Goal: Task Accomplishment & Management: Manage account settings

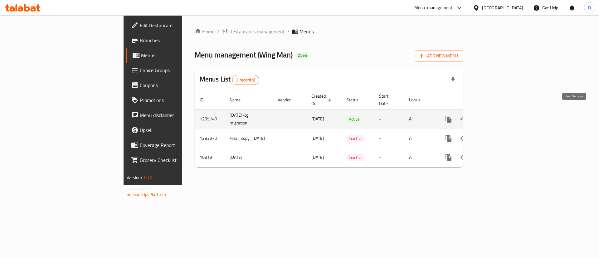
click at [497, 115] on icon "enhanced table" at bounding box center [493, 118] width 7 height 7
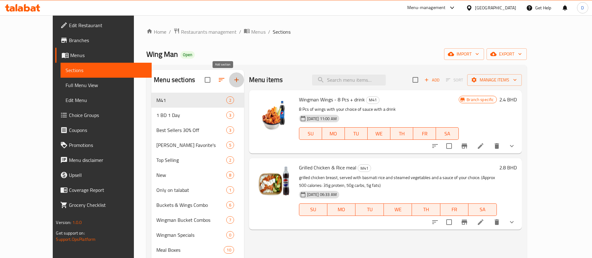
click at [233, 81] on icon "button" at bounding box center [236, 79] width 7 height 7
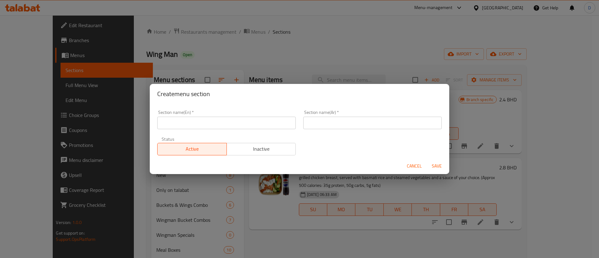
click at [244, 124] on input "text" at bounding box center [226, 123] width 138 height 12
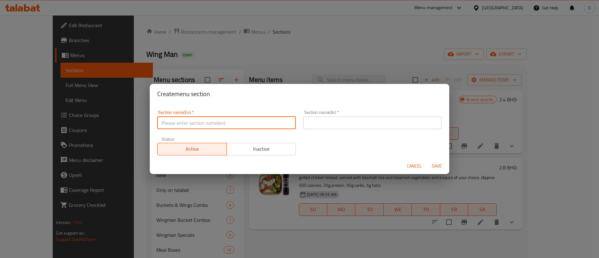
click at [324, 127] on input "text" at bounding box center [372, 123] width 138 height 12
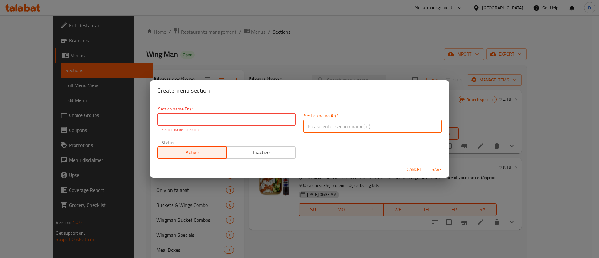
click at [322, 142] on div "Section name(En)   * Section name(En) * Section name is required Section name(A…" at bounding box center [299, 133] width 292 height 60
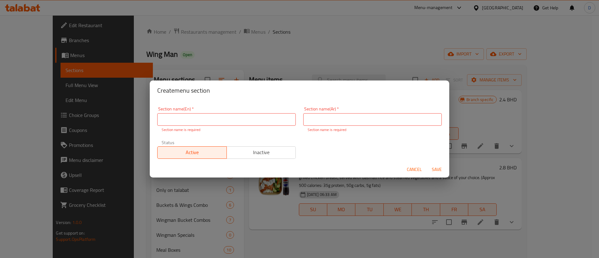
click at [420, 168] on span "Cancel" at bounding box center [414, 170] width 15 height 8
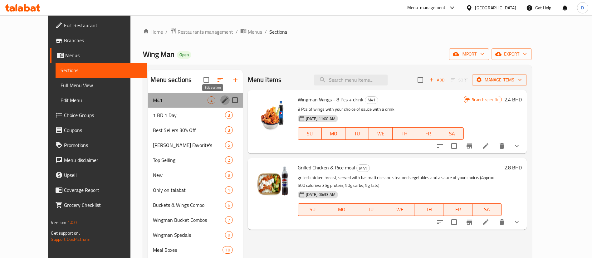
click at [222, 100] on icon "edit" at bounding box center [225, 100] width 6 height 6
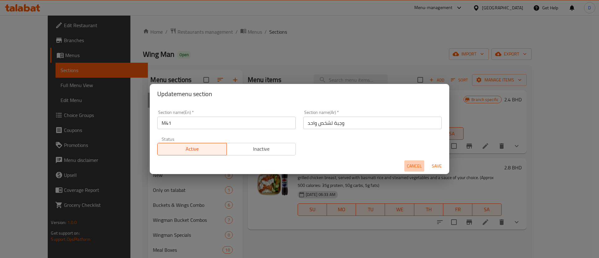
click at [416, 165] on span "Cancel" at bounding box center [414, 166] width 15 height 8
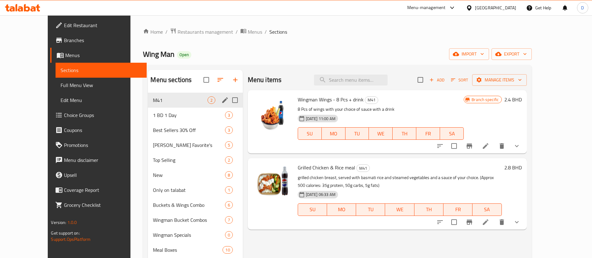
click at [307, 49] on div "Wing Man Open import export" at bounding box center [337, 54] width 388 height 12
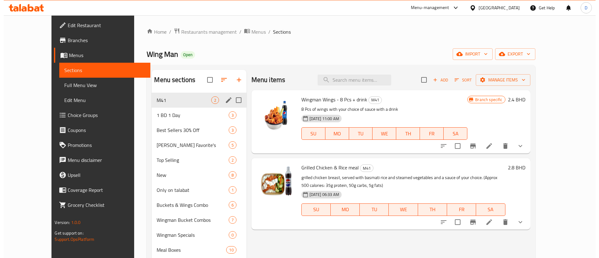
scroll to position [47, 0]
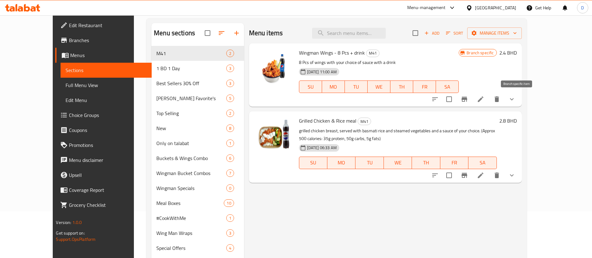
click at [468, 96] on icon "Branch-specific-item" at bounding box center [463, 98] width 7 height 7
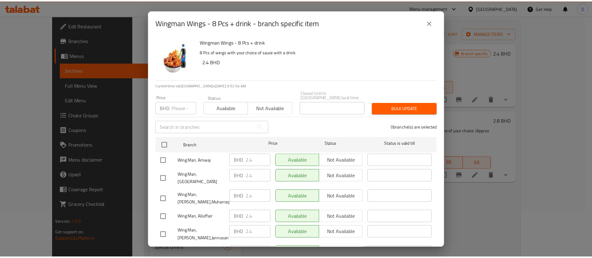
scroll to position [20, 0]
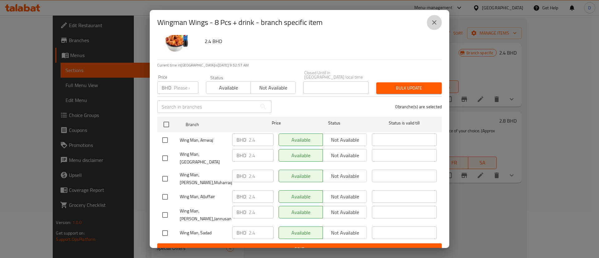
click at [435, 22] on icon "close" at bounding box center [433, 22] width 7 height 7
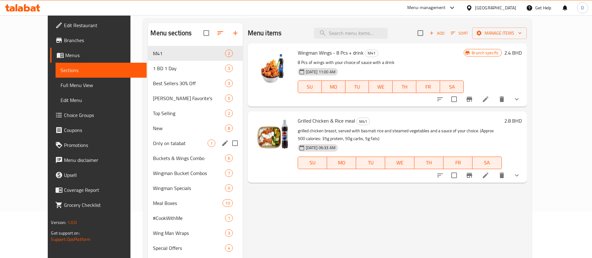
click at [161, 141] on span "Only on talabat" at bounding box center [180, 142] width 54 height 7
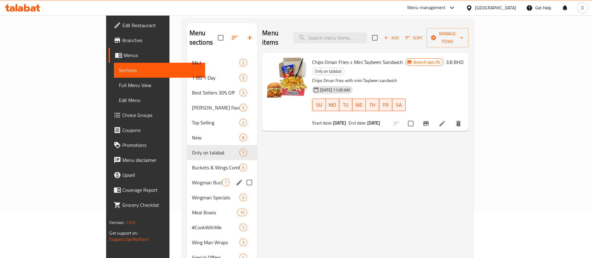
click at [187, 175] on div "Wingman Bucket Combos 7" at bounding box center [222, 182] width 70 height 15
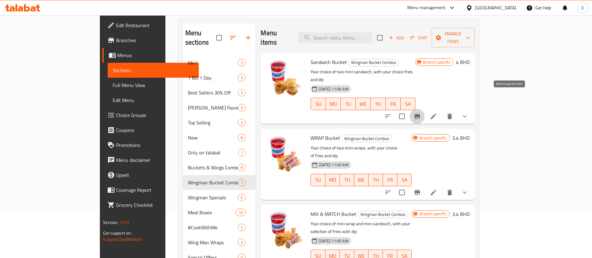
click at [420, 114] on icon "Branch-specific-item" at bounding box center [417, 116] width 6 height 5
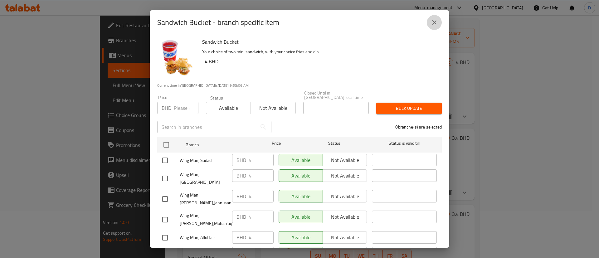
drag, startPoint x: 434, startPoint y: 20, endPoint x: 442, endPoint y: 36, distance: 17.6
click at [434, 21] on icon "close" at bounding box center [433, 22] width 7 height 7
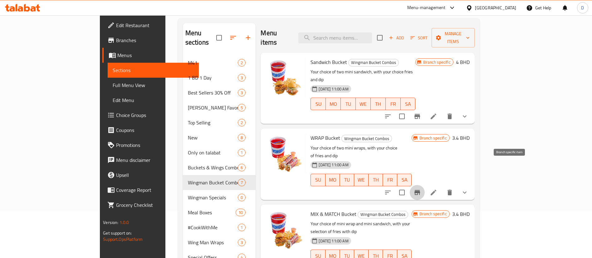
click at [421, 189] on icon "Branch-specific-item" at bounding box center [416, 192] width 7 height 7
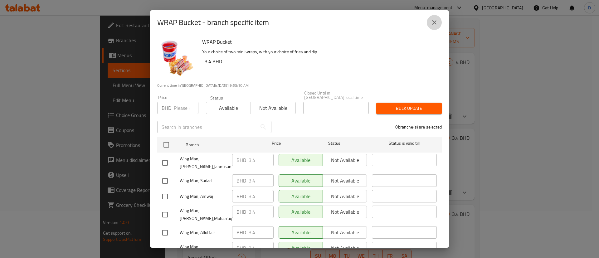
click at [430, 24] on button "close" at bounding box center [434, 22] width 15 height 15
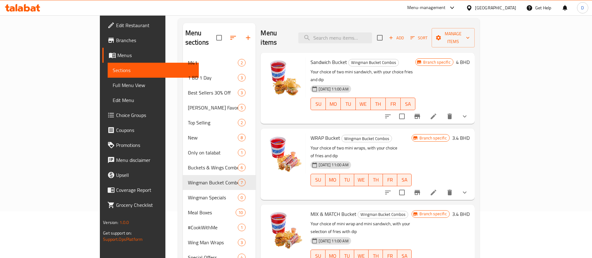
click at [469, 58] on h6 "4 BHD" at bounding box center [463, 62] width 14 height 9
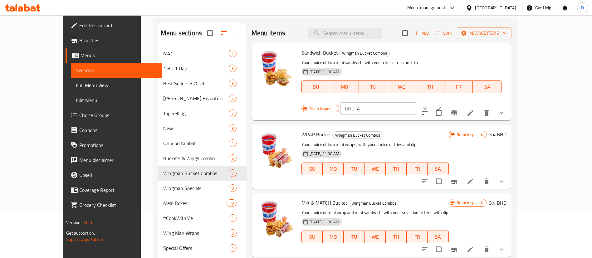
drag, startPoint x: 511, startPoint y: 47, endPoint x: 504, endPoint y: 54, distance: 9.7
click at [509, 48] on div "Sandwich Bucket Wingman Bucket Combos Your choice of two mini sandwich, with yo…" at bounding box center [404, 82] width 210 height 72
drag, startPoint x: 504, startPoint y: 54, endPoint x: 505, endPoint y: 57, distance: 3.2
click at [417, 102] on input "4" at bounding box center [387, 108] width 60 height 12
type input "4.1"
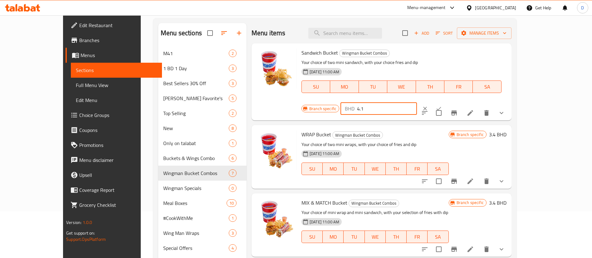
click at [455, 102] on div "Branch specific BHD 4.1 ​" at bounding box center [378, 109] width 154 height 14
click at [442, 105] on icon "ok" at bounding box center [438, 108] width 6 height 6
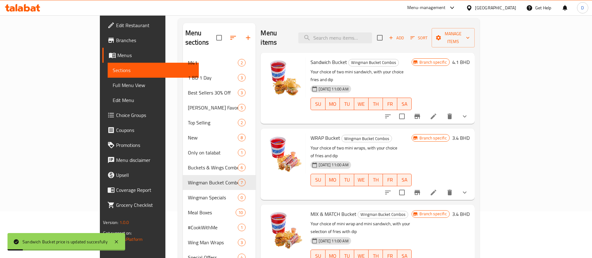
click at [469, 73] on div "Branch specific 4.1 BHD" at bounding box center [440, 88] width 58 height 61
click at [436, 114] on icon at bounding box center [433, 117] width 6 height 6
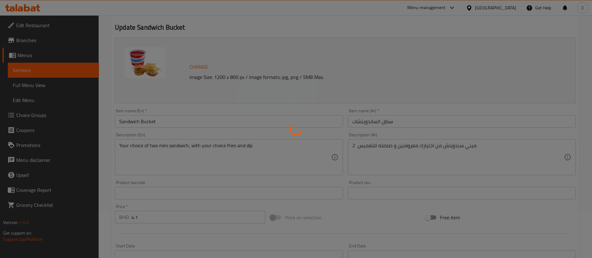
type input "اختيارك من الساندويج الاول"
type input "1"
type input "اختيارك من الساندويج الثاني"
type input "1"
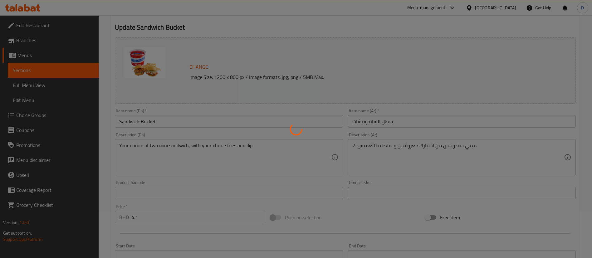
type input "1"
type input "إختيارك من البطاطس المقلية الكبيرة:"
type input "1"
type input "اختيارك من التغميسة:"
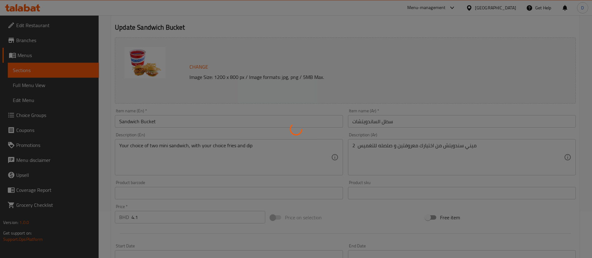
type input "1"
type input "اختياري"
type input "0"
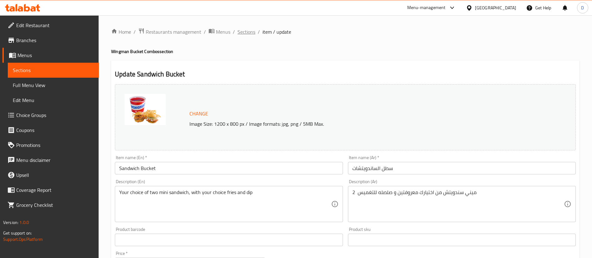
click at [247, 32] on span "Sections" at bounding box center [246, 31] width 18 height 7
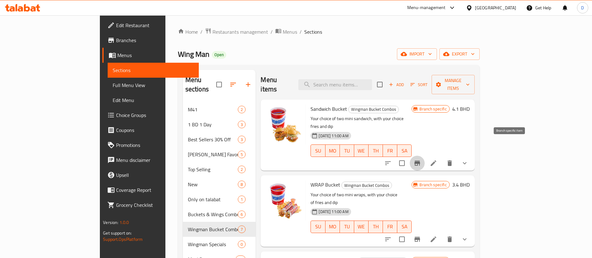
click at [420, 161] on icon "Branch-specific-item" at bounding box center [417, 163] width 6 height 5
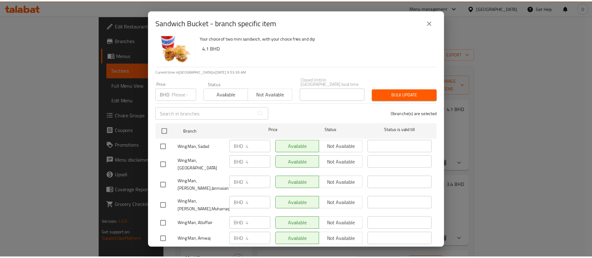
scroll to position [20, 0]
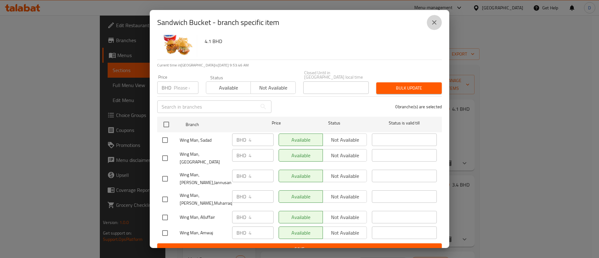
click at [428, 22] on button "close" at bounding box center [434, 22] width 15 height 15
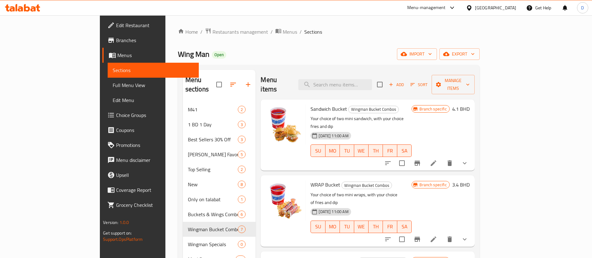
scroll to position [18, 0]
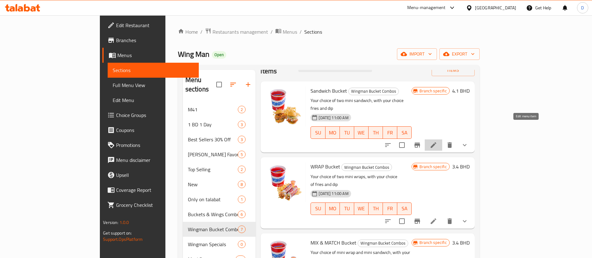
click at [437, 141] on icon at bounding box center [432, 144] width 7 height 7
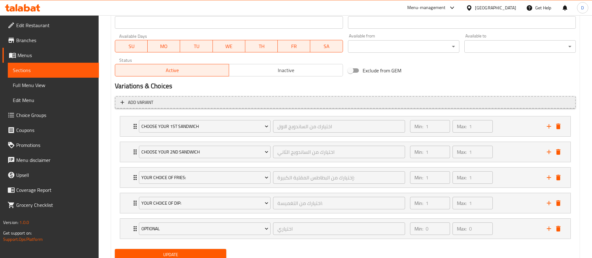
scroll to position [304, 0]
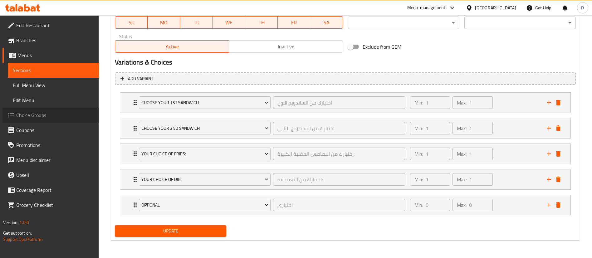
click at [34, 116] on span "Choice Groups" at bounding box center [55, 114] width 78 height 7
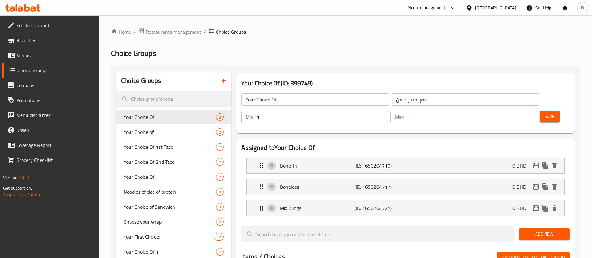
click at [211, 54] on h2 "Choice Groups" at bounding box center [345, 53] width 468 height 10
click at [166, 128] on span "Your Choice of" at bounding box center [161, 131] width 74 height 7
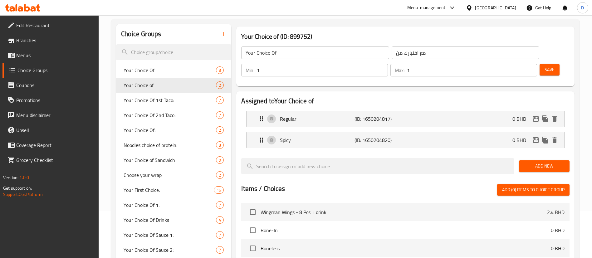
type input "Your Choice of"
type input "اختيارك من"
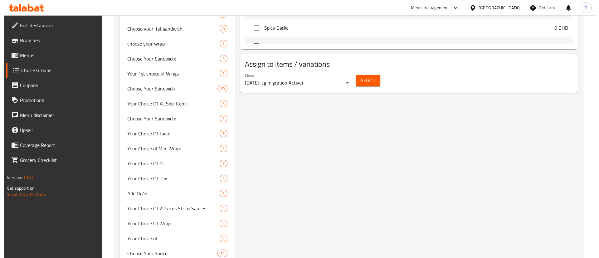
scroll to position [281, 0]
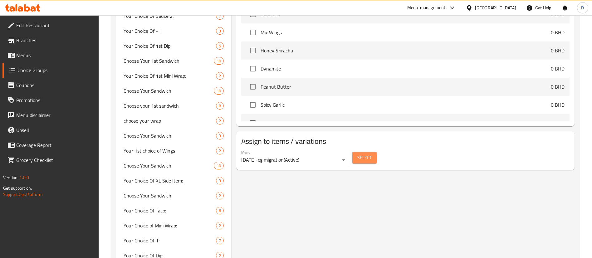
click at [362, 154] on span "Select" at bounding box center [364, 158] width 14 height 8
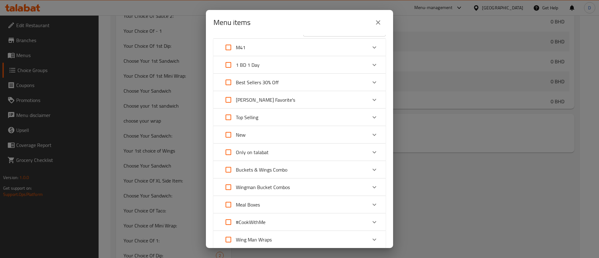
scroll to position [0, 0]
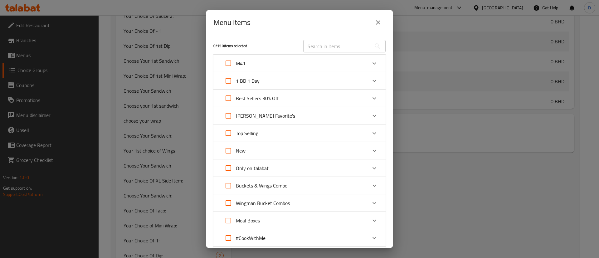
click at [375, 17] on button "close" at bounding box center [378, 22] width 15 height 15
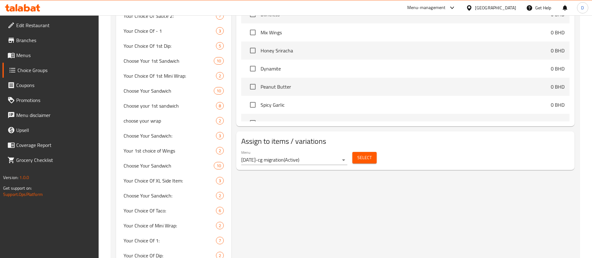
click at [348, 148] on div "Menu [DATE]-cg migration ( Active )" at bounding box center [294, 158] width 111 height 20
click at [356, 152] on button "Select" at bounding box center [364, 158] width 24 height 12
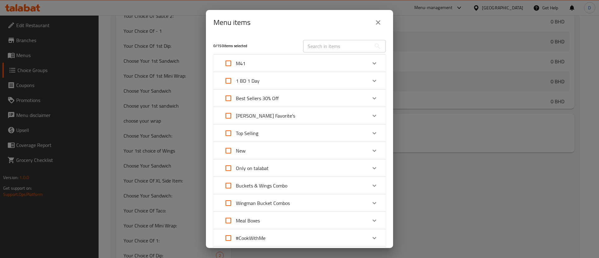
click at [291, 131] on div "Top Selling" at bounding box center [294, 133] width 146 height 15
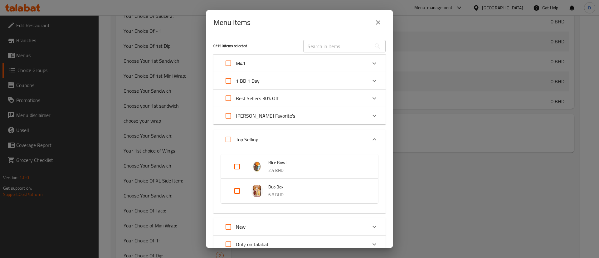
click at [239, 165] on input "Expand" at bounding box center [237, 166] width 15 height 15
checkbox input "true"
click at [240, 194] on input "Expand" at bounding box center [237, 195] width 15 height 15
checkbox input "true"
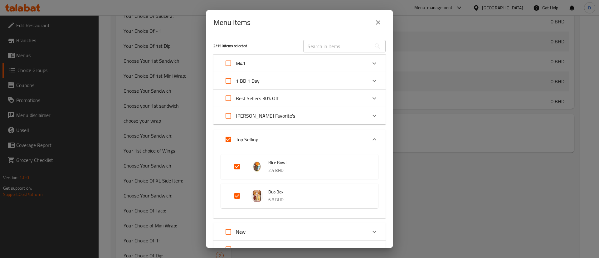
scroll to position [94, 0]
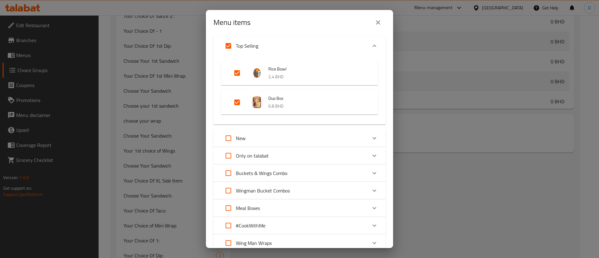
click at [367, 138] on div "Expand" at bounding box center [374, 138] width 15 height 15
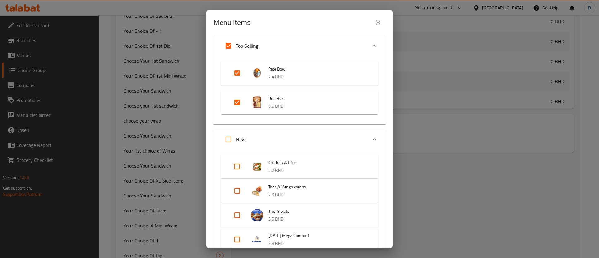
click at [235, 168] on input "Expand" at bounding box center [237, 166] width 15 height 15
checkbox input "true"
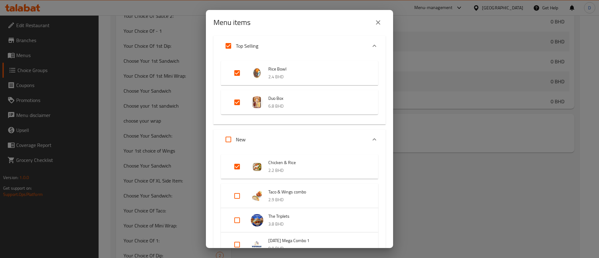
click at [238, 194] on input "Expand" at bounding box center [237, 195] width 15 height 15
checkbox input "true"
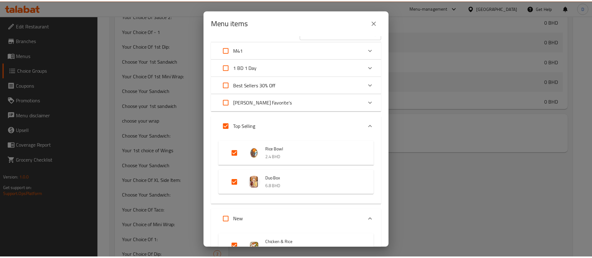
scroll to position [0, 0]
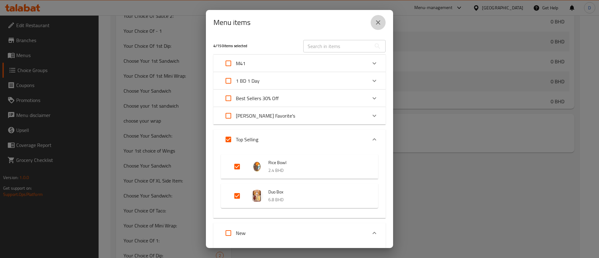
click at [379, 21] on icon "close" at bounding box center [378, 22] width 4 height 4
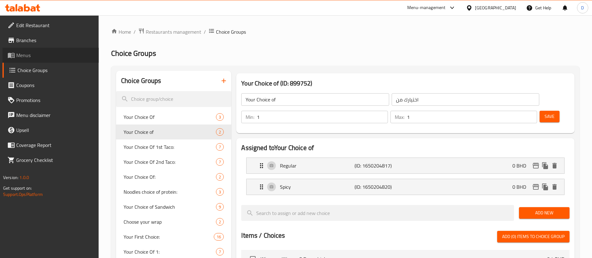
click at [32, 54] on span "Menus" at bounding box center [55, 54] width 78 height 7
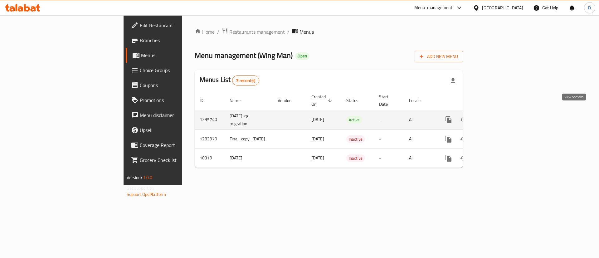
click at [497, 116] on icon "enhanced table" at bounding box center [493, 119] width 7 height 7
